Goal: Transaction & Acquisition: Purchase product/service

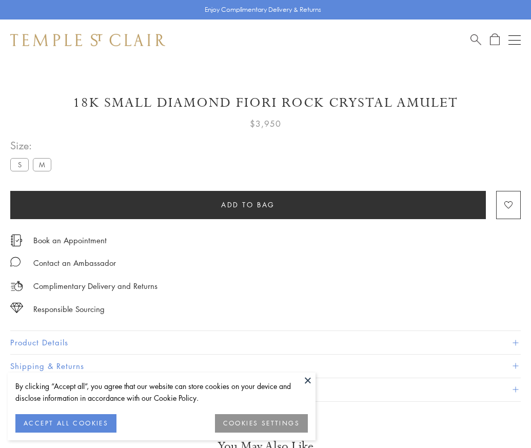
scroll to position [30, 0]
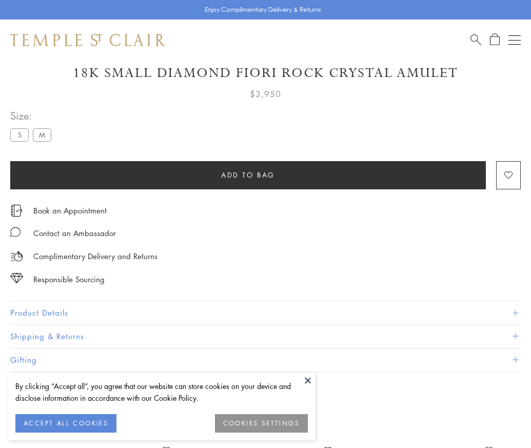
click at [248, 174] on span "Add to bag" at bounding box center [248, 174] width 54 height 11
